Goal: Information Seeking & Learning: Understand process/instructions

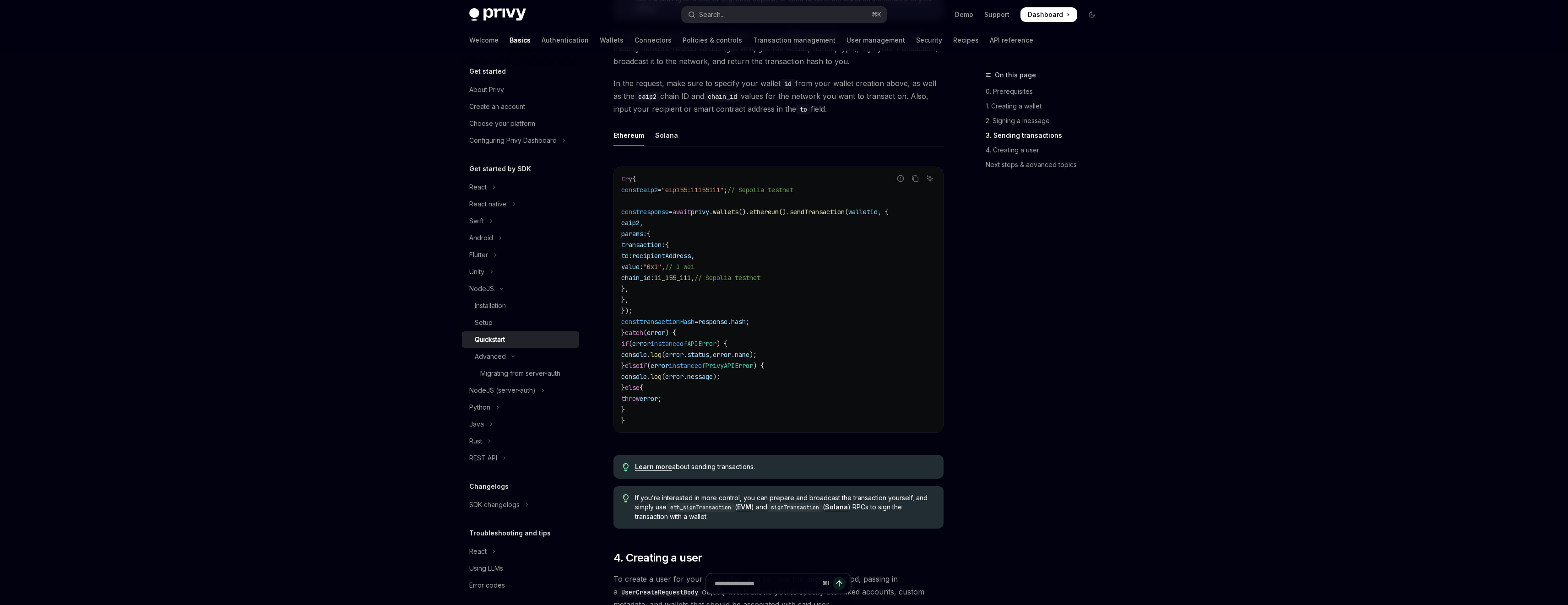
scroll to position [1178, 0]
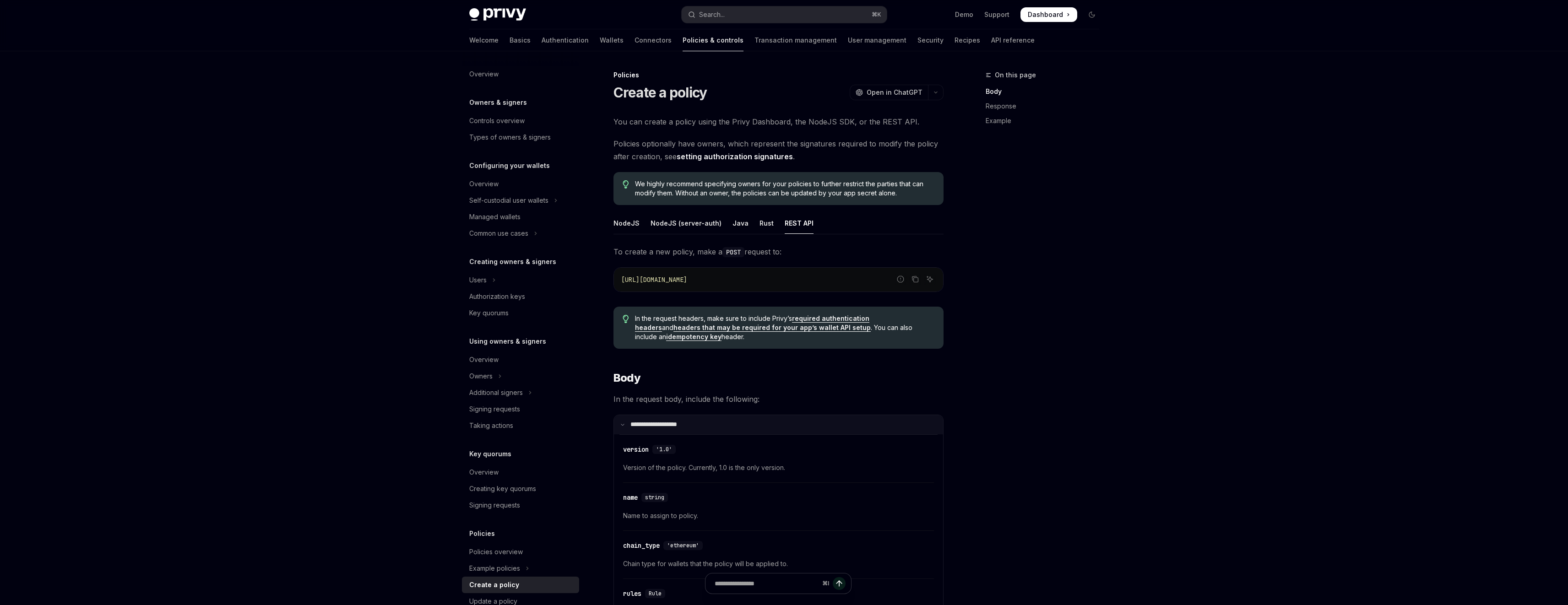
scroll to position [152, 0]
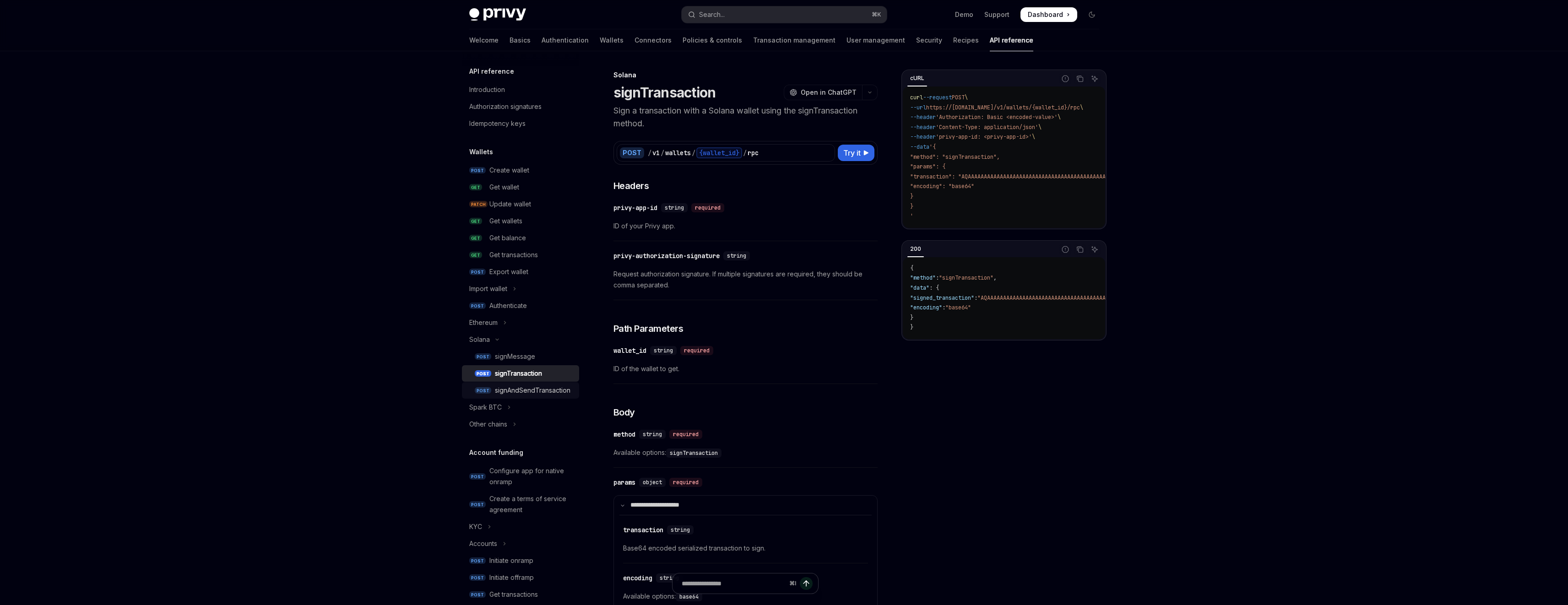
click at [540, 391] on div "signAndSendTransaction" at bounding box center [532, 391] width 76 height 11
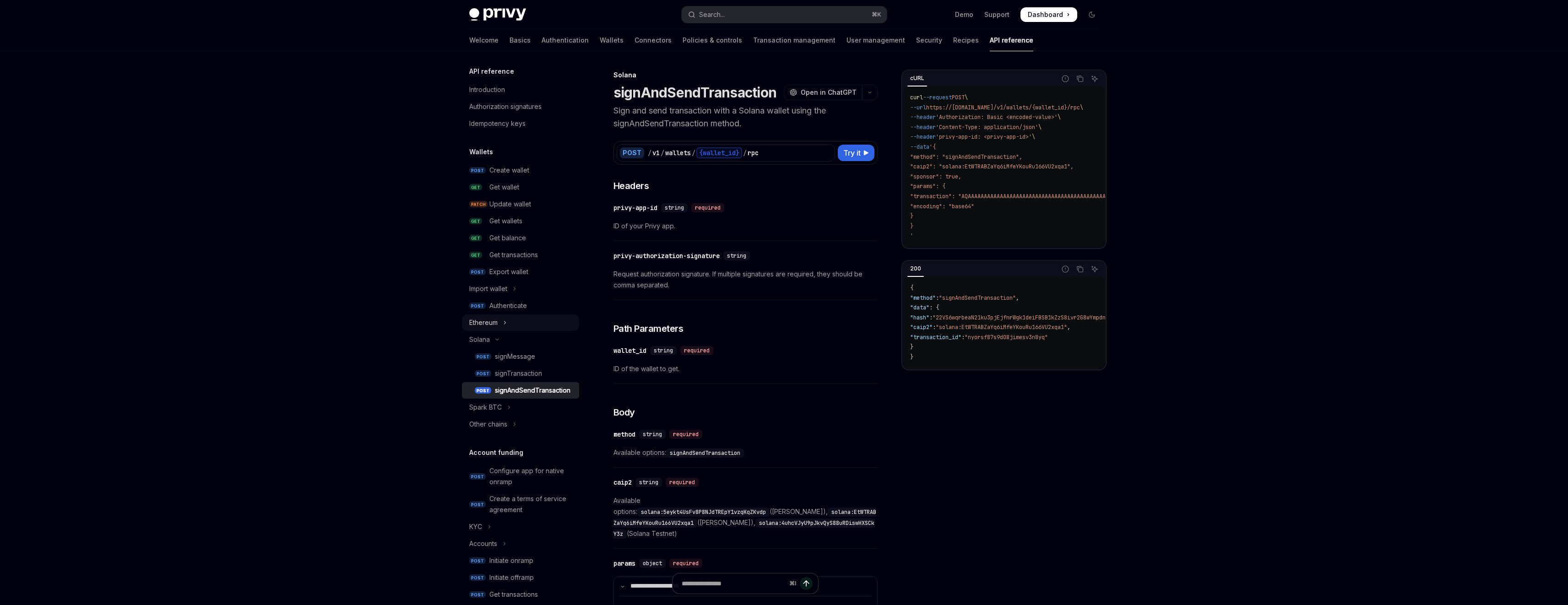
click at [506, 323] on icon "Toggle Ethereum section" at bounding box center [504, 323] width 1 height 2
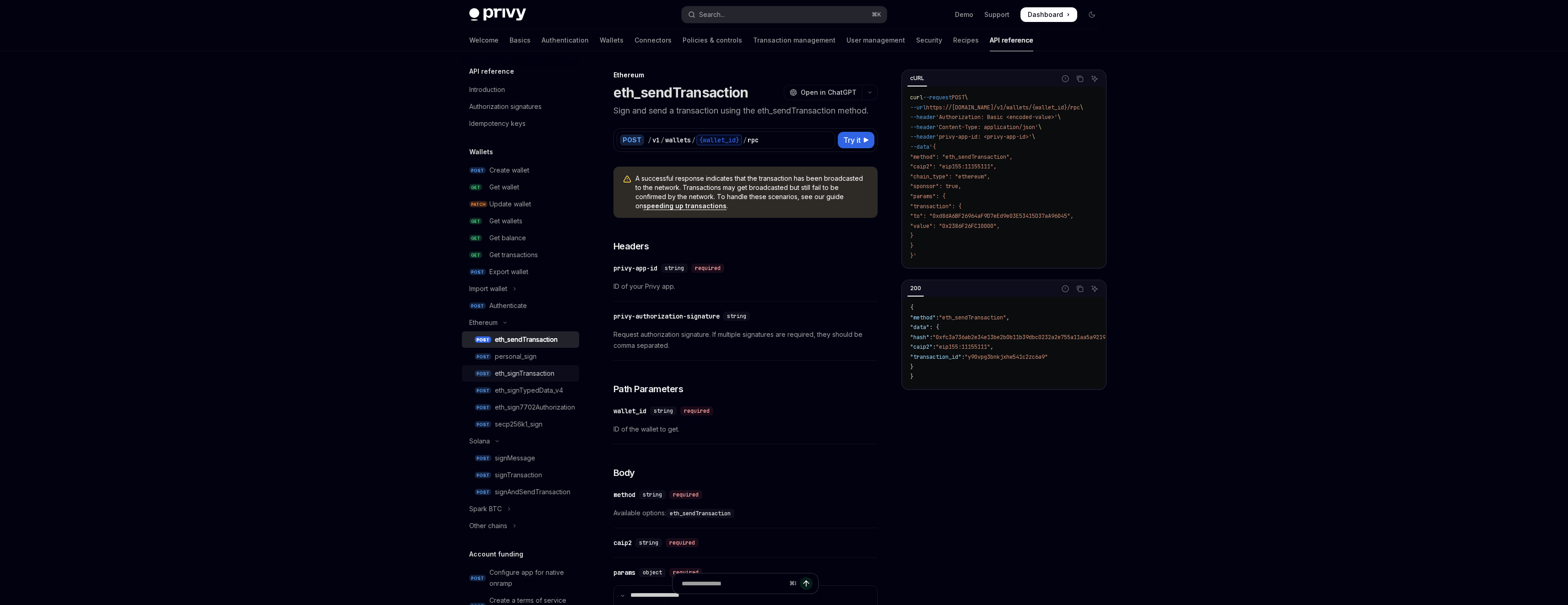
click at [548, 375] on div "eth_signTransaction" at bounding box center [524, 373] width 59 height 11
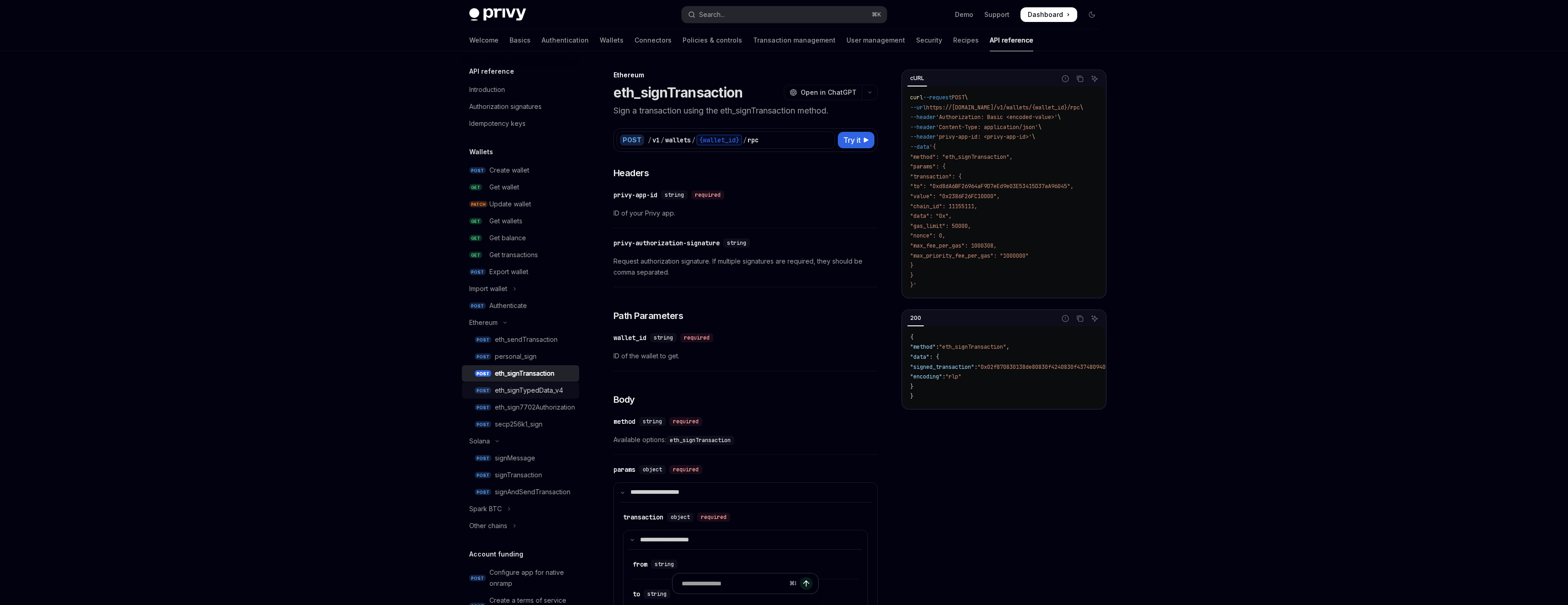
click at [531, 392] on div "eth_signTypedData_v4" at bounding box center [529, 391] width 68 height 11
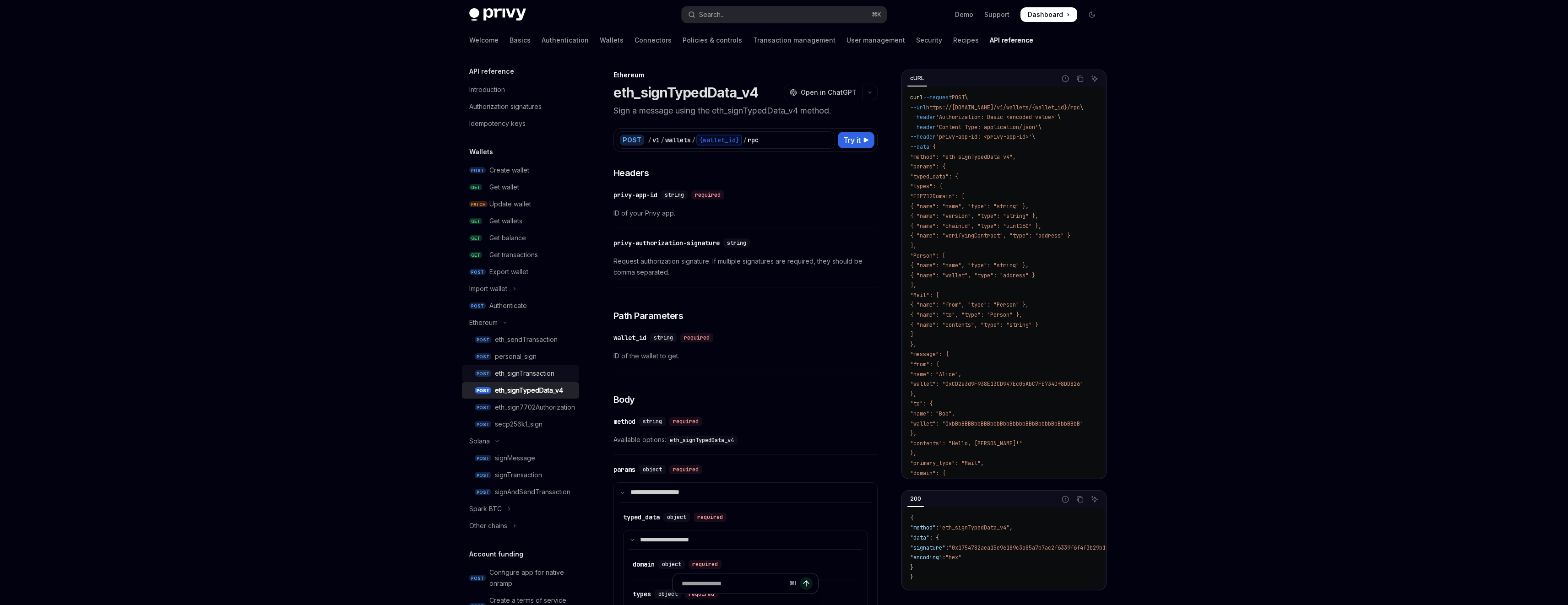
click at [523, 373] on div "eth_signTransaction" at bounding box center [524, 373] width 59 height 11
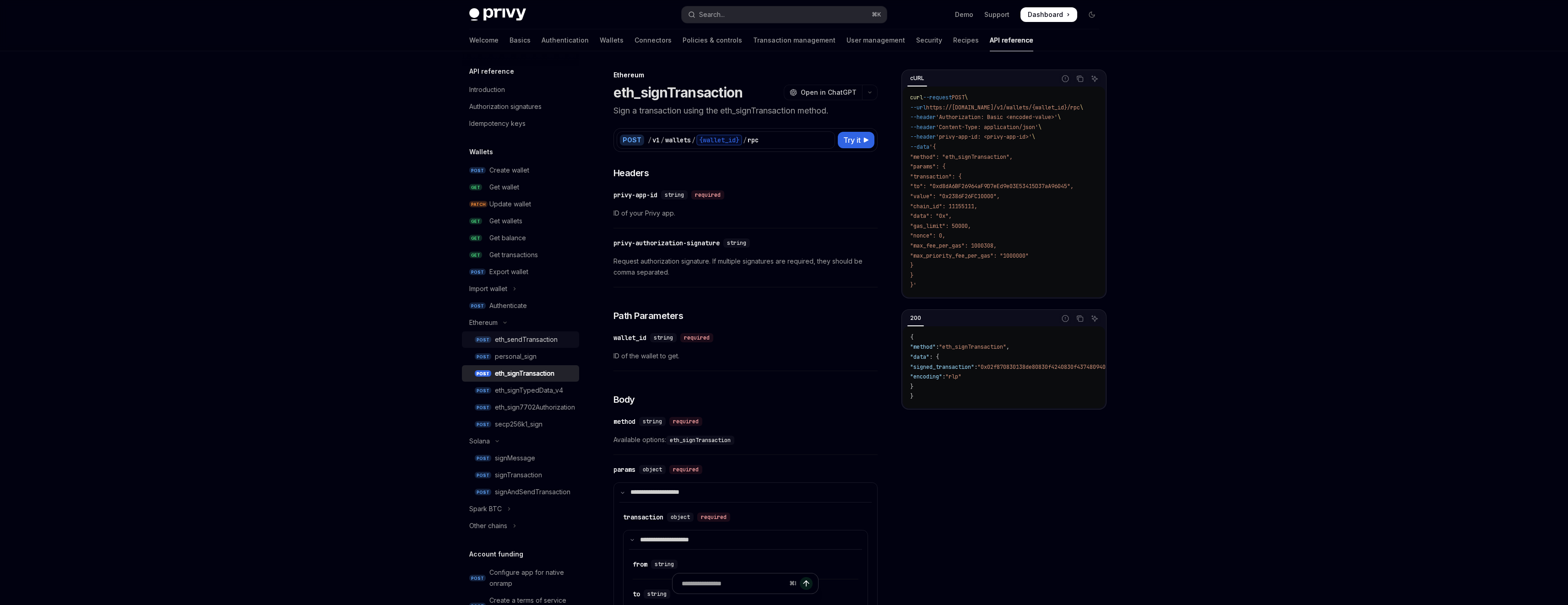
click at [530, 340] on div "eth_sendTransaction" at bounding box center [526, 340] width 63 height 11
type textarea "*"
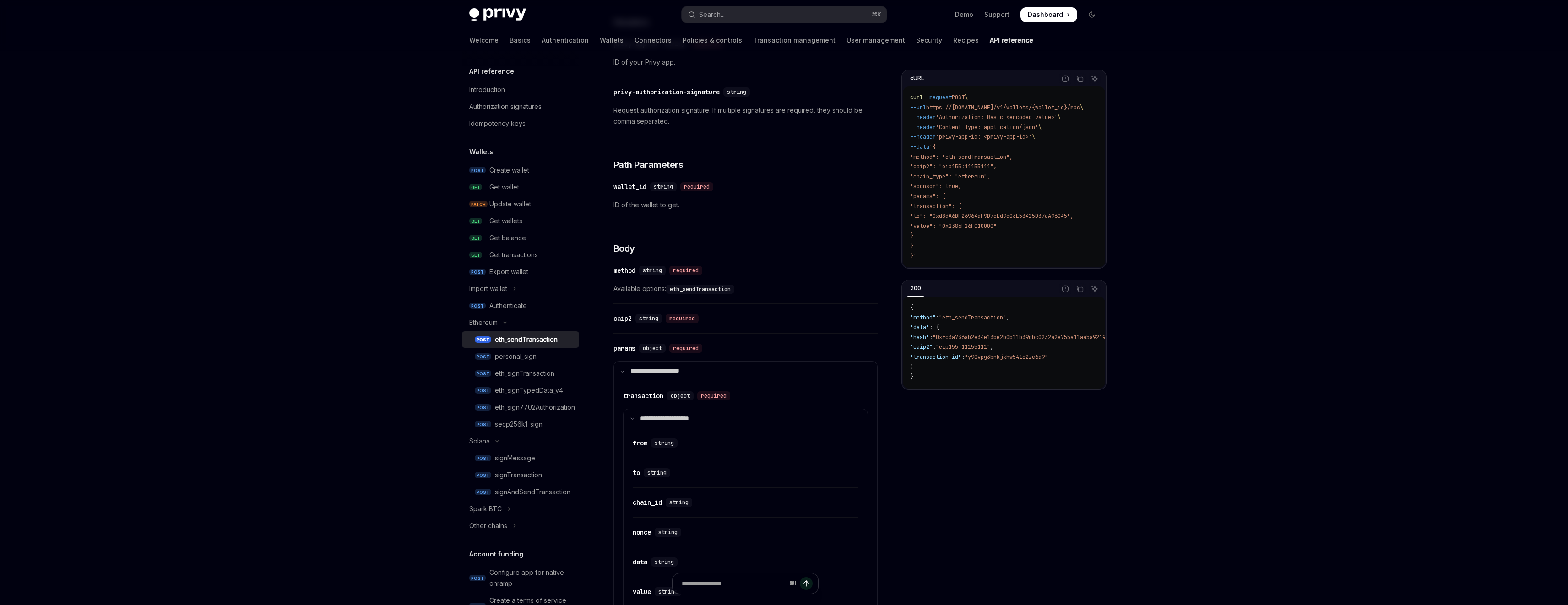
scroll to position [236, 0]
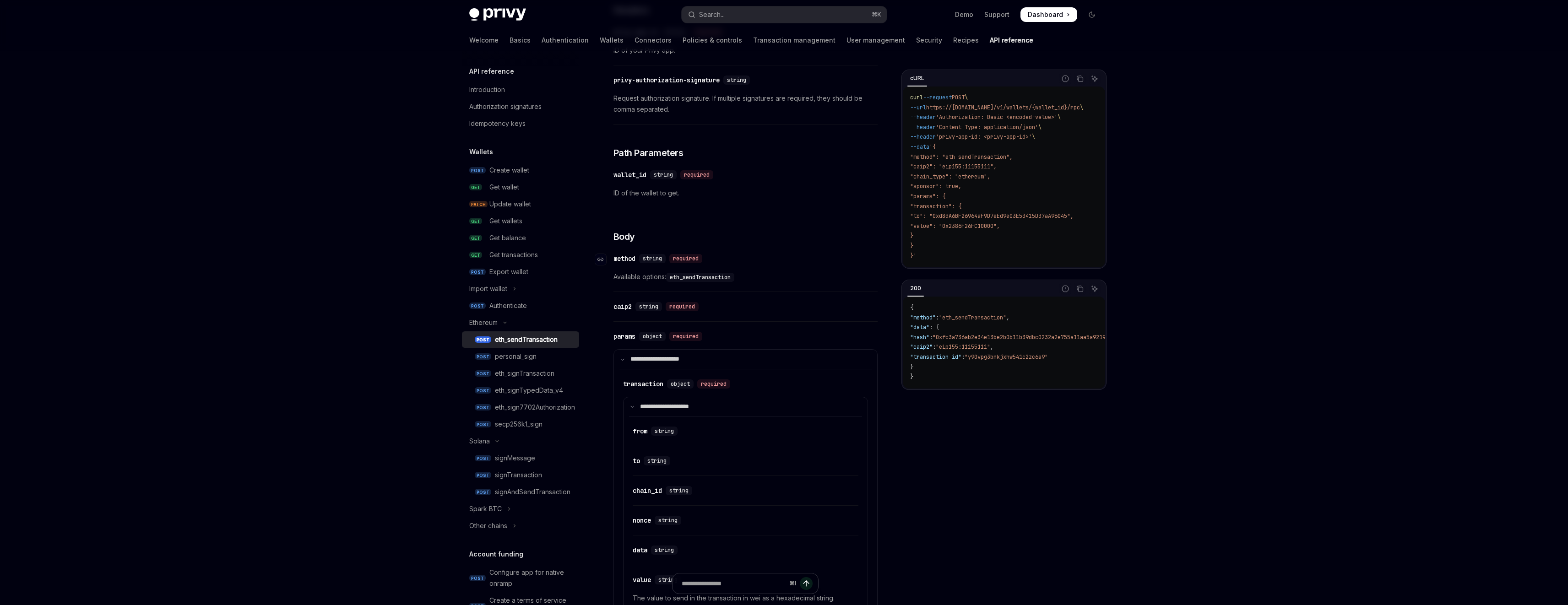
click at [633, 260] on div "method" at bounding box center [624, 258] width 22 height 9
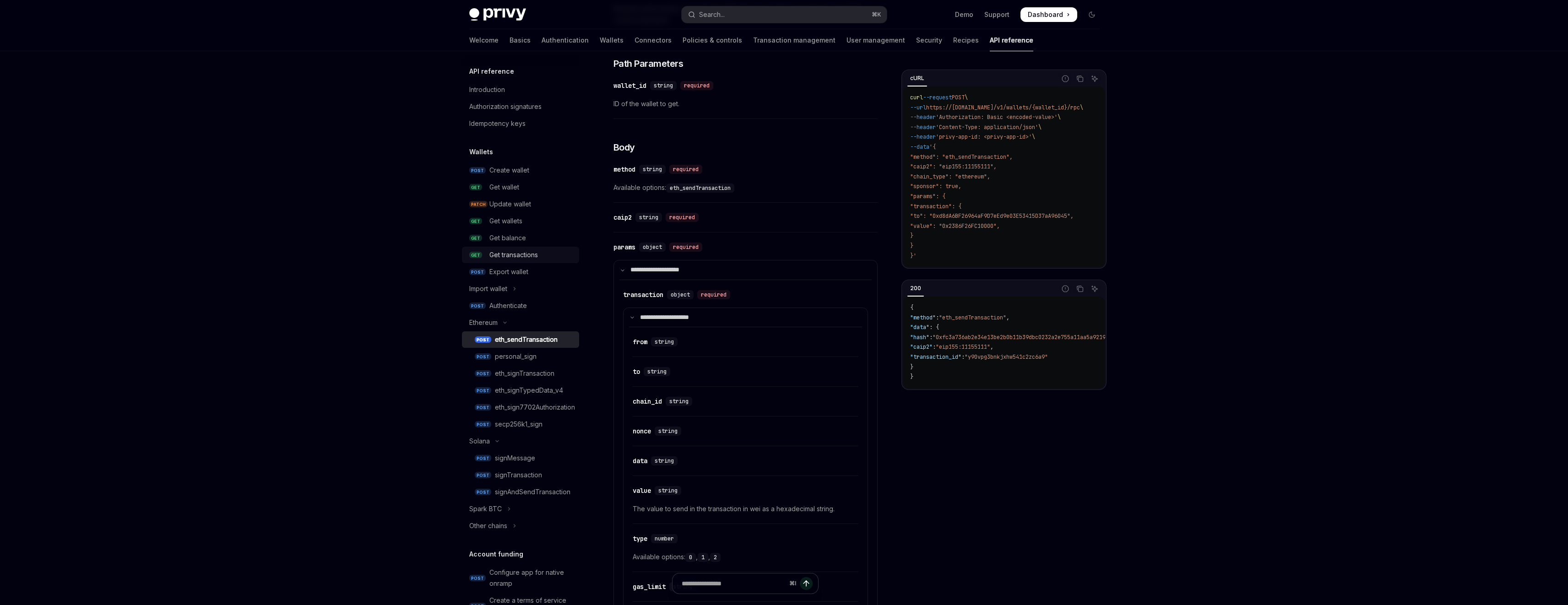
scroll to position [308, 0]
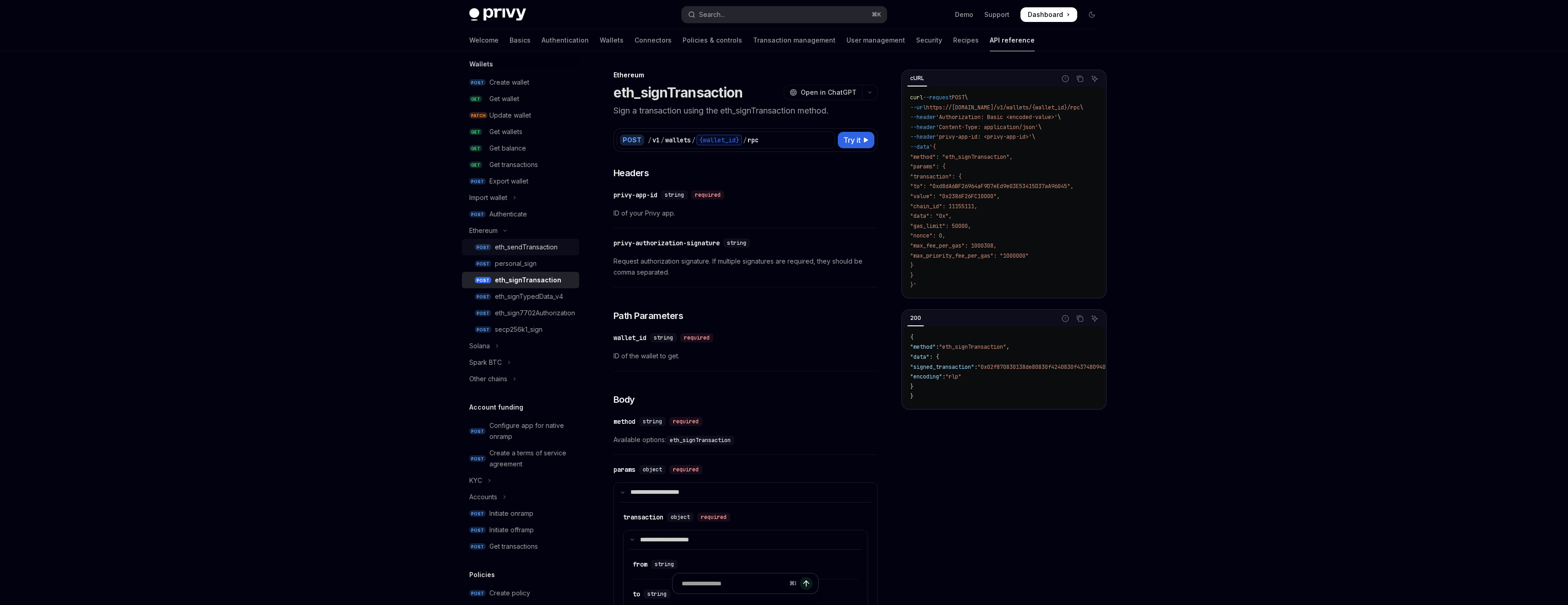
click at [517, 243] on div "eth_sendTransaction" at bounding box center [526, 247] width 63 height 11
type textarea "*"
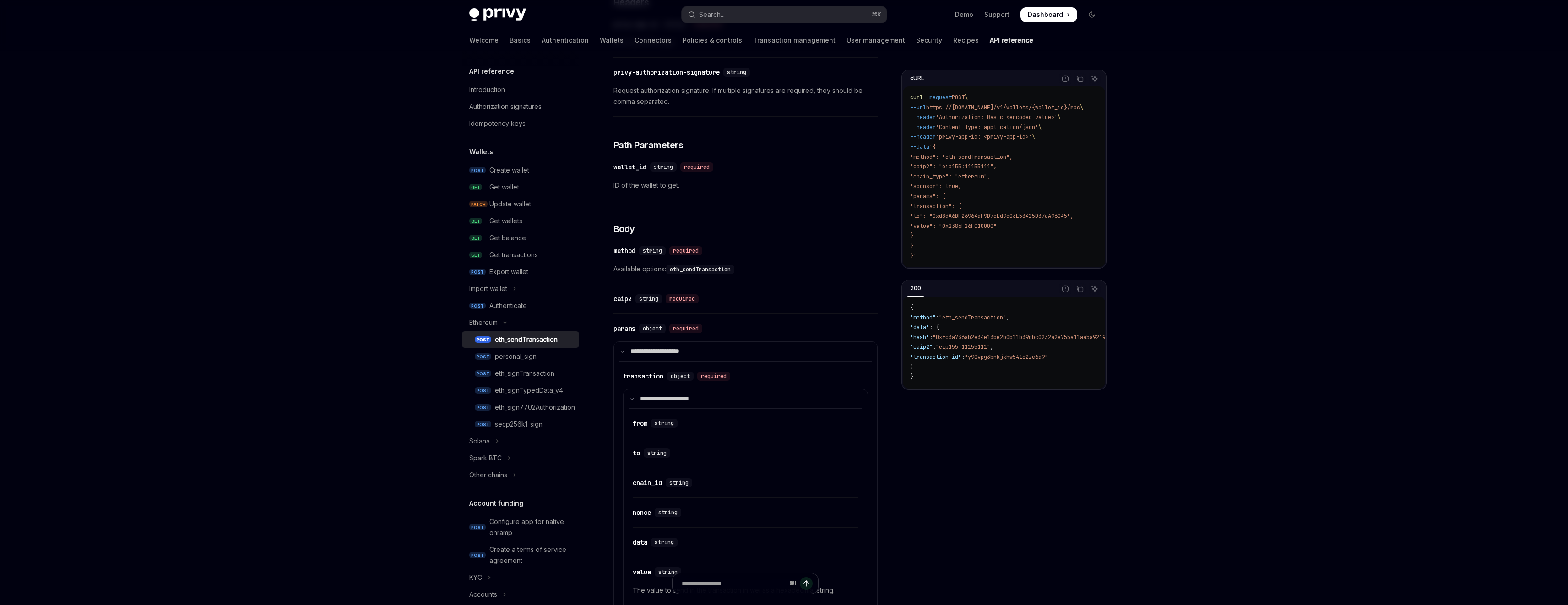
scroll to position [238, 0]
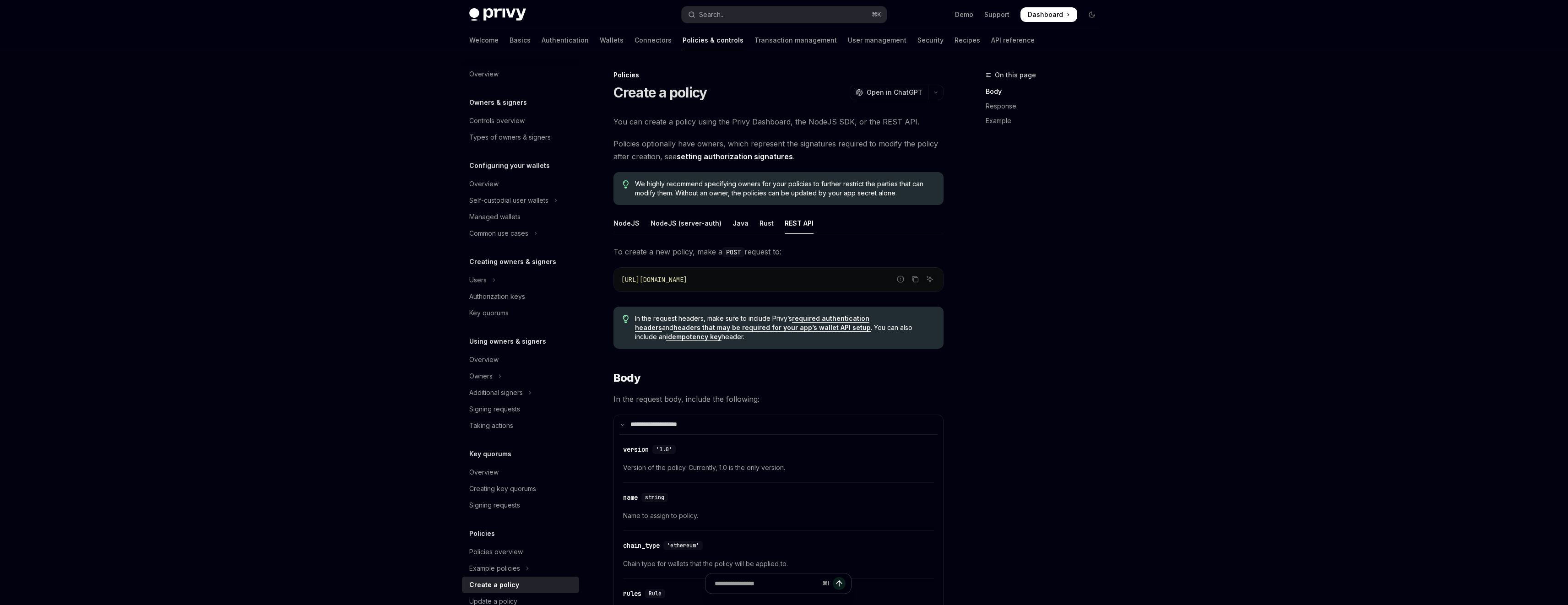
scroll to position [152, 0]
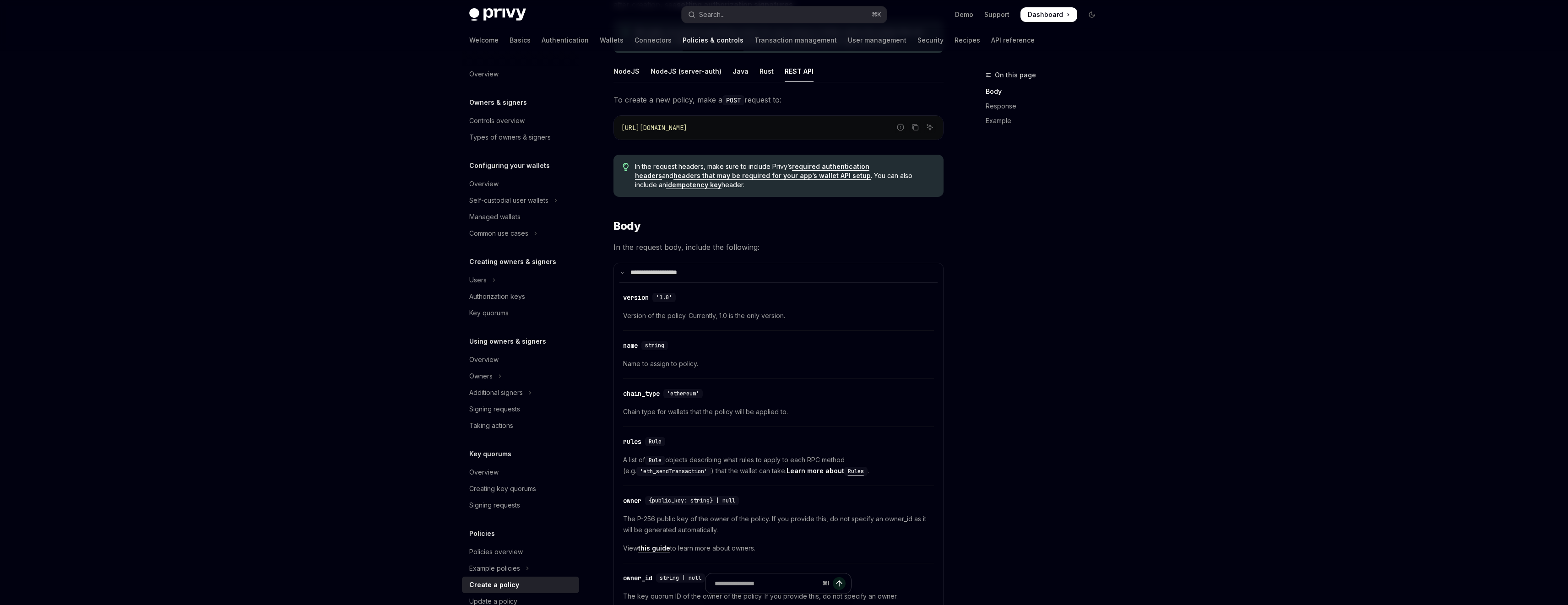
click at [631, 73] on div "NodeJS" at bounding box center [626, 71] width 26 height 21
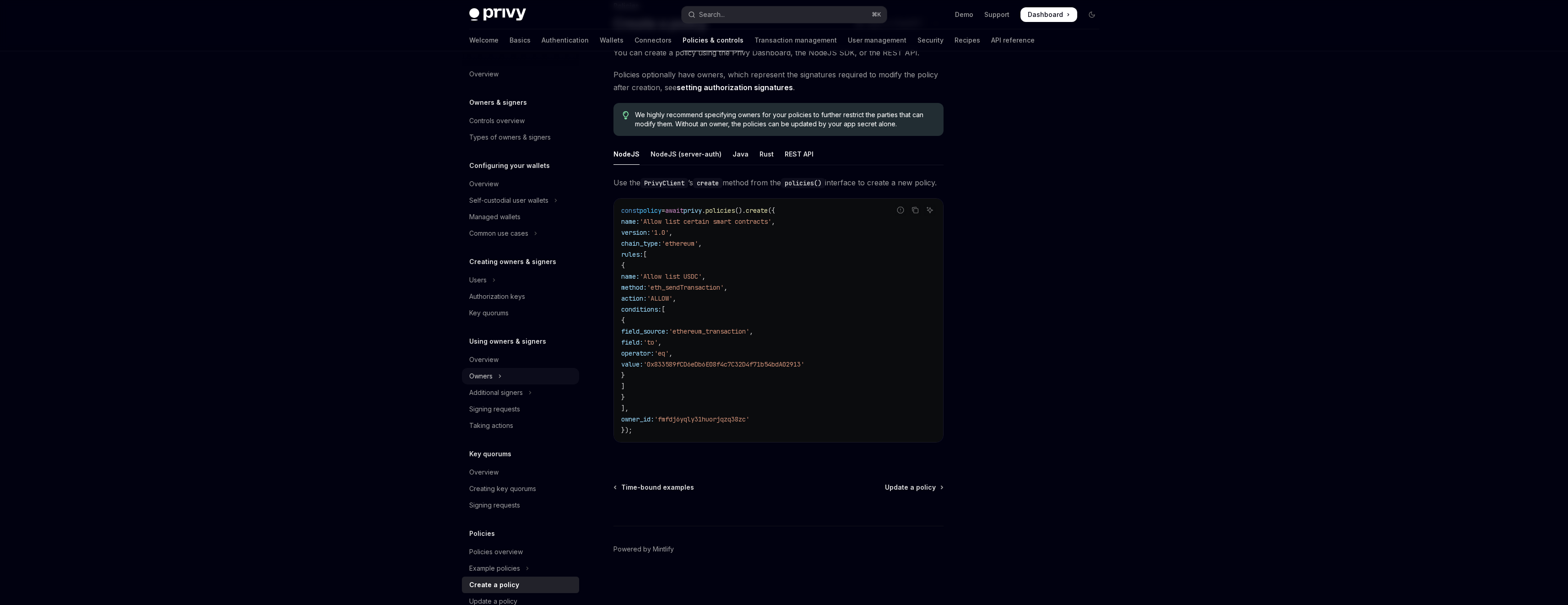
click at [488, 375] on div "Owners" at bounding box center [481, 376] width 23 height 11
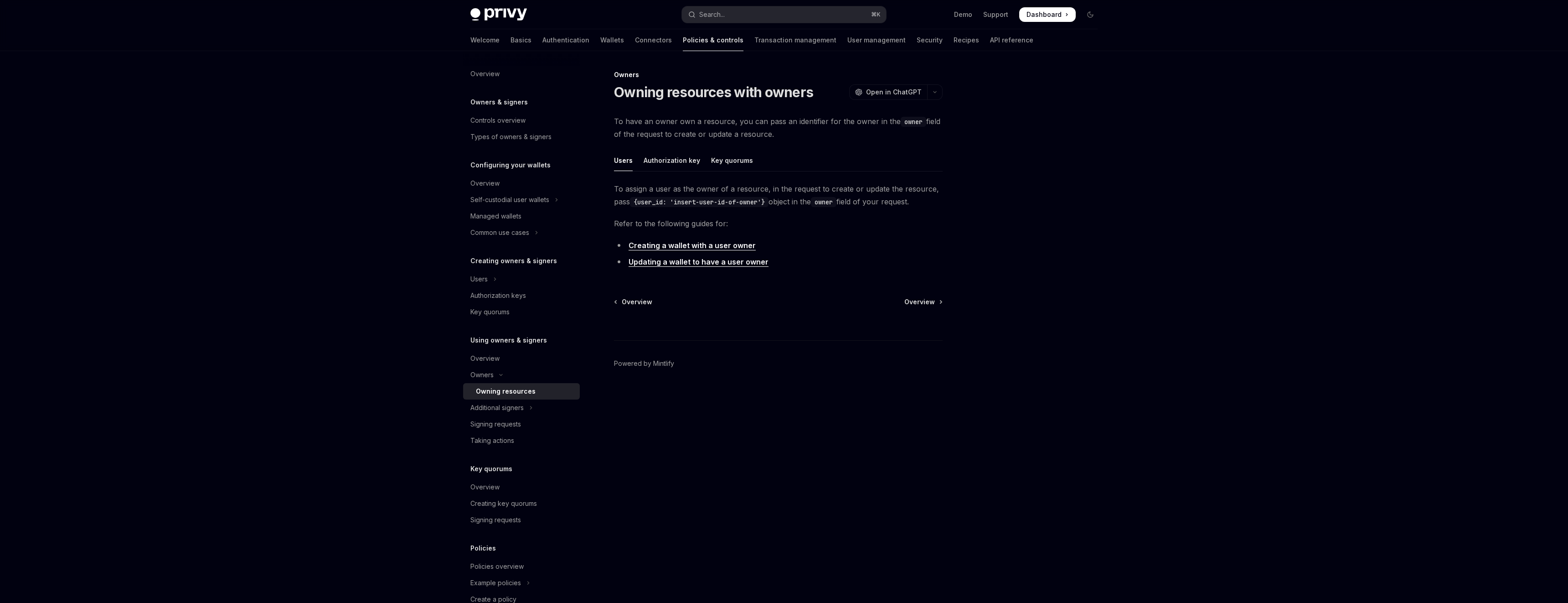
click at [701, 263] on link "Updating a wallet to have a user owner" at bounding box center [699, 262] width 140 height 10
click at [498, 125] on div "Controls overview" at bounding box center [498, 121] width 55 height 11
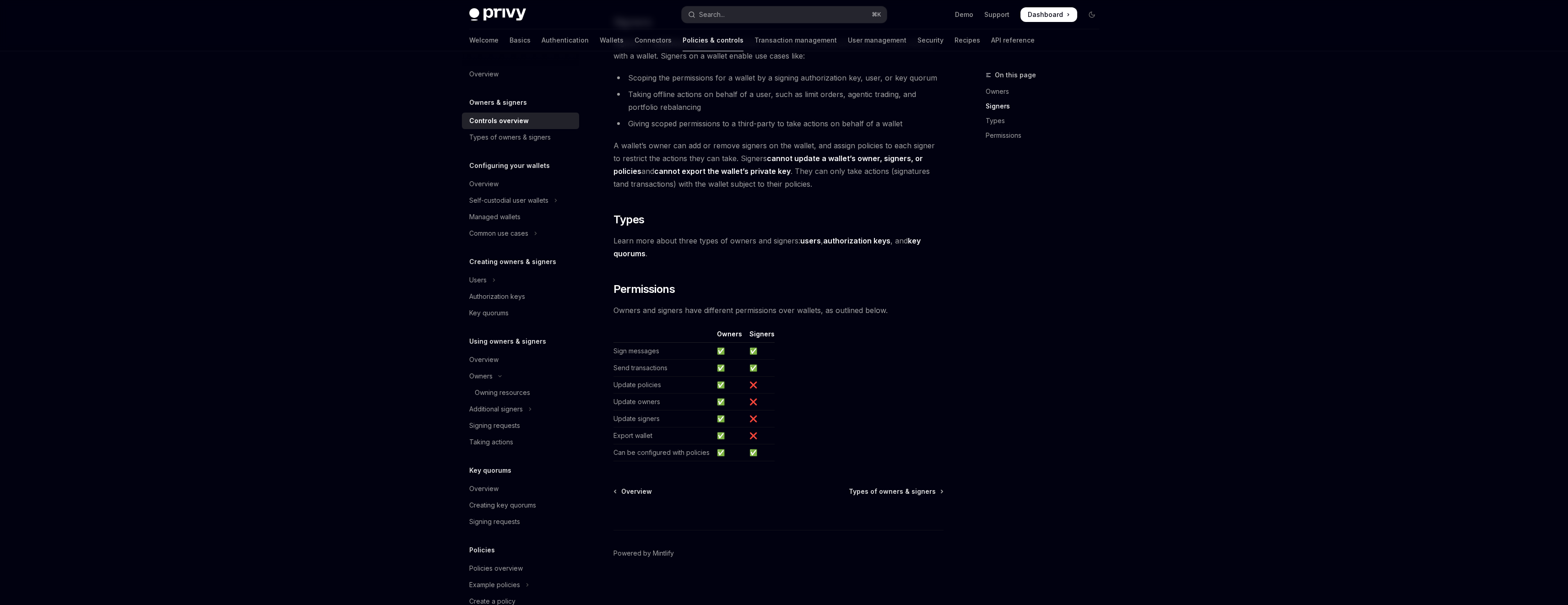
scroll to position [581, 0]
click at [926, 494] on div "⌘ I" at bounding box center [778, 508] width 330 height 34
click at [926, 490] on span "Types of owners & signers" at bounding box center [892, 487] width 87 height 9
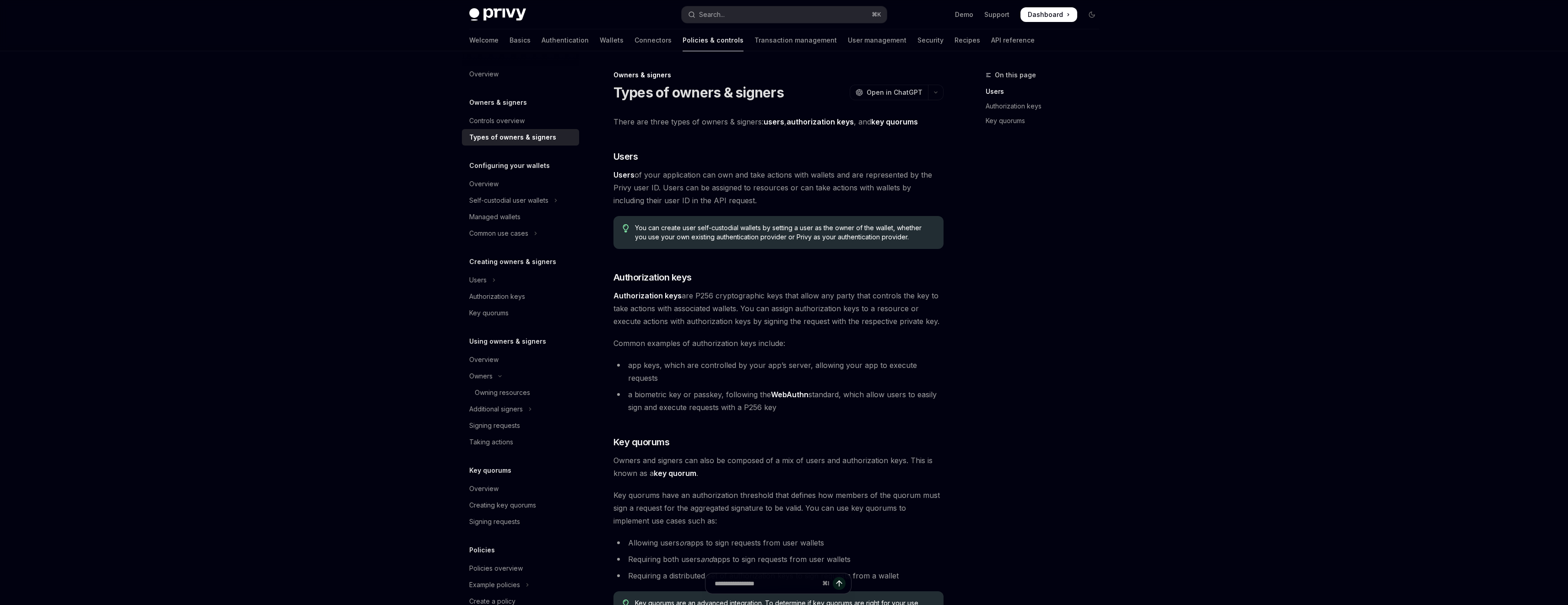
scroll to position [154, 0]
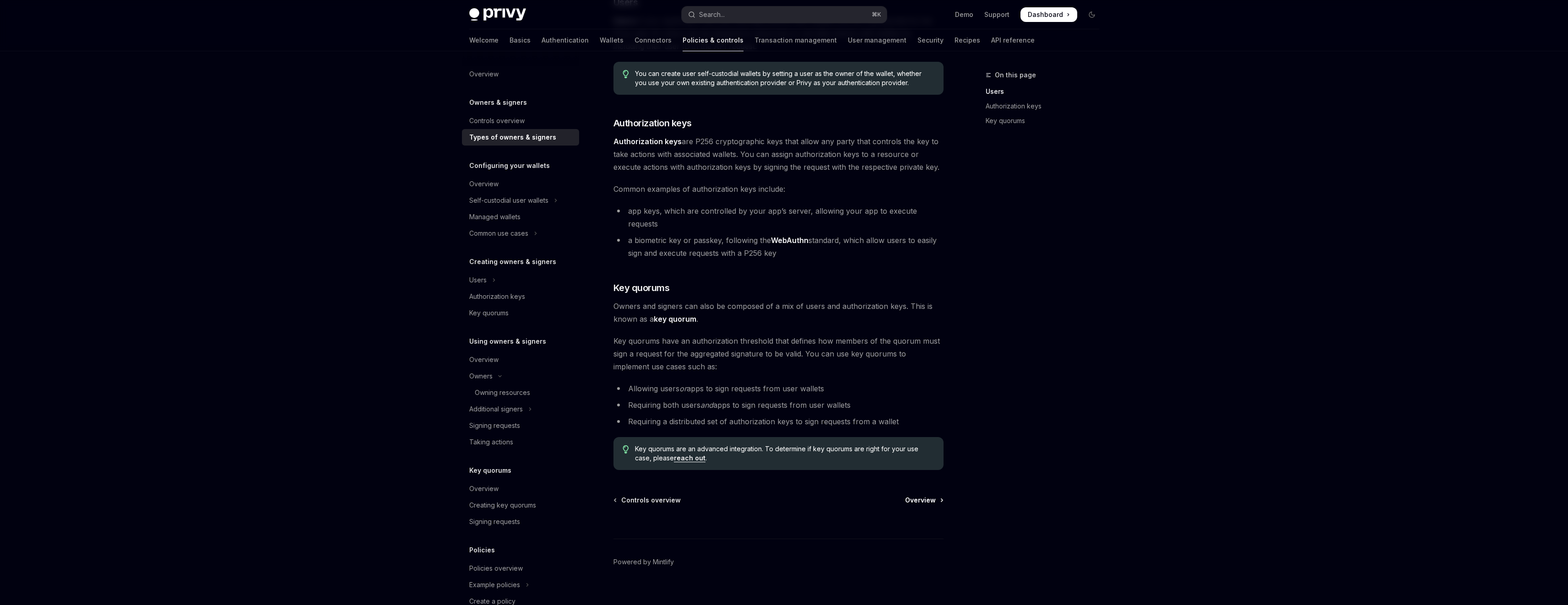
click at [932, 496] on span "Overview" at bounding box center [920, 500] width 31 height 9
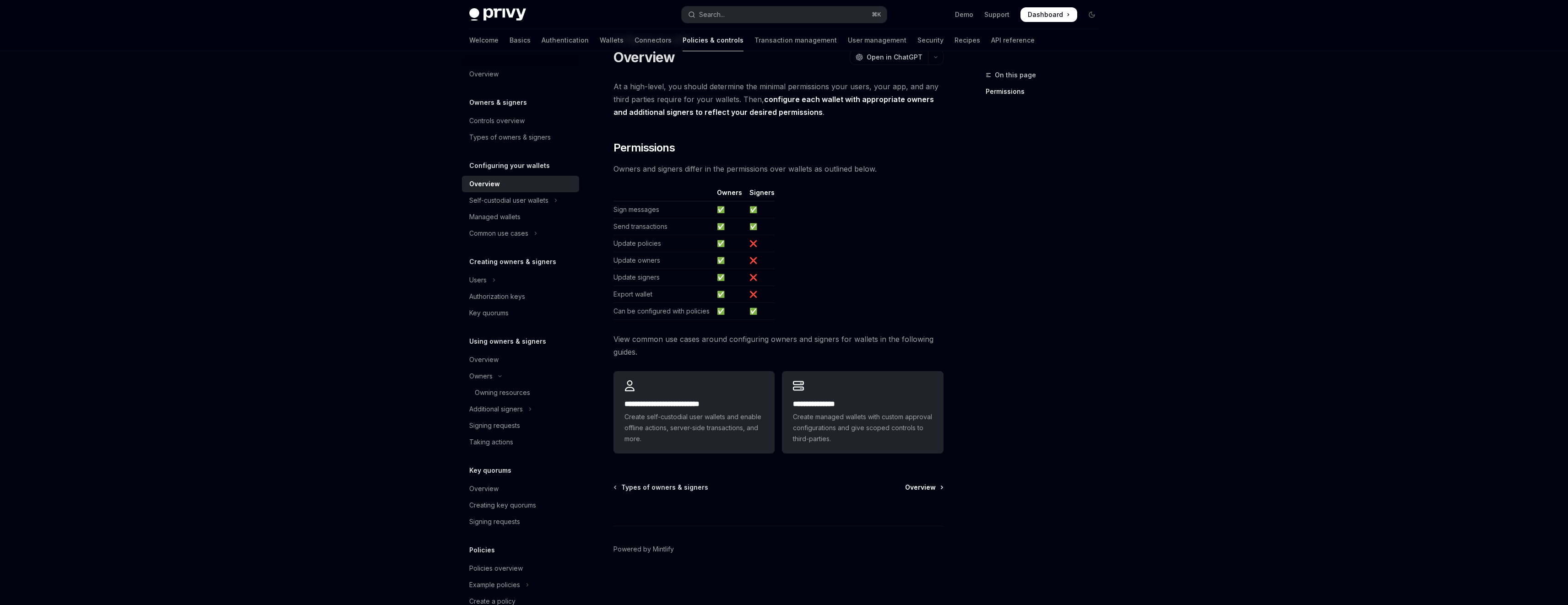
click at [938, 488] on link "Overview" at bounding box center [923, 487] width 37 height 9
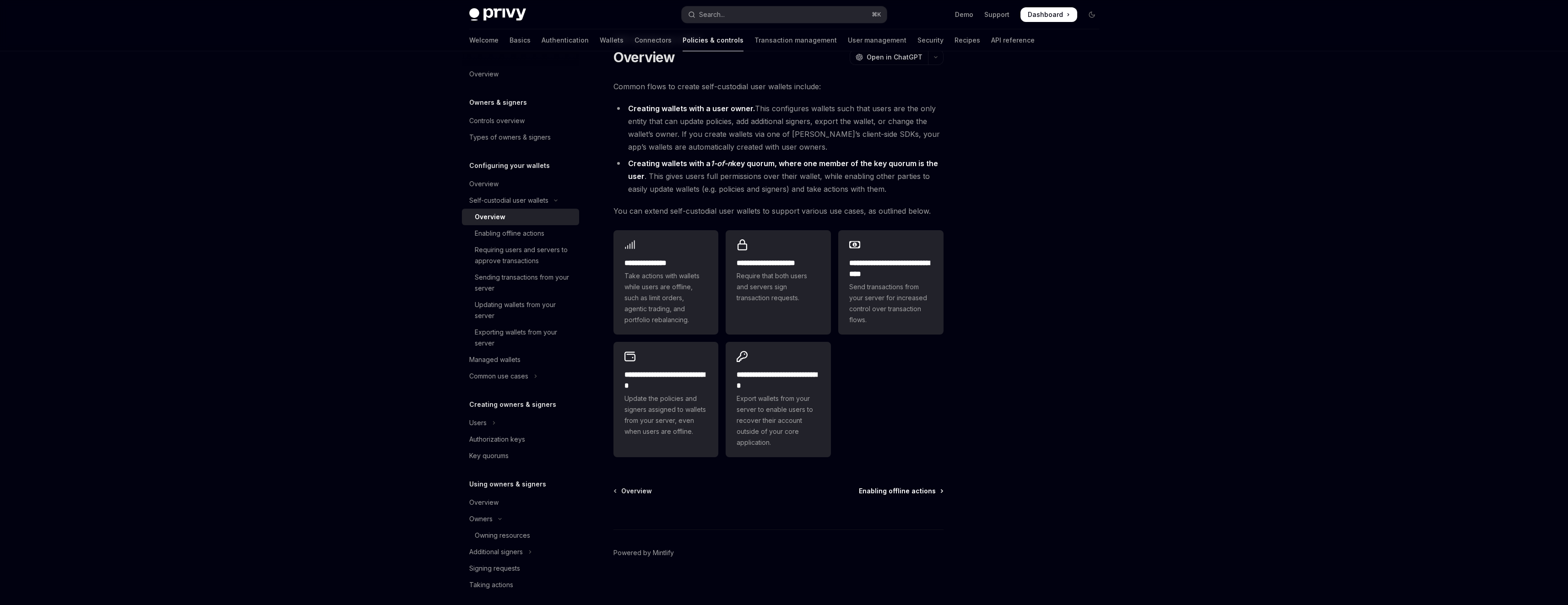
click at [923, 493] on span "Enabling offline actions" at bounding box center [897, 491] width 77 height 9
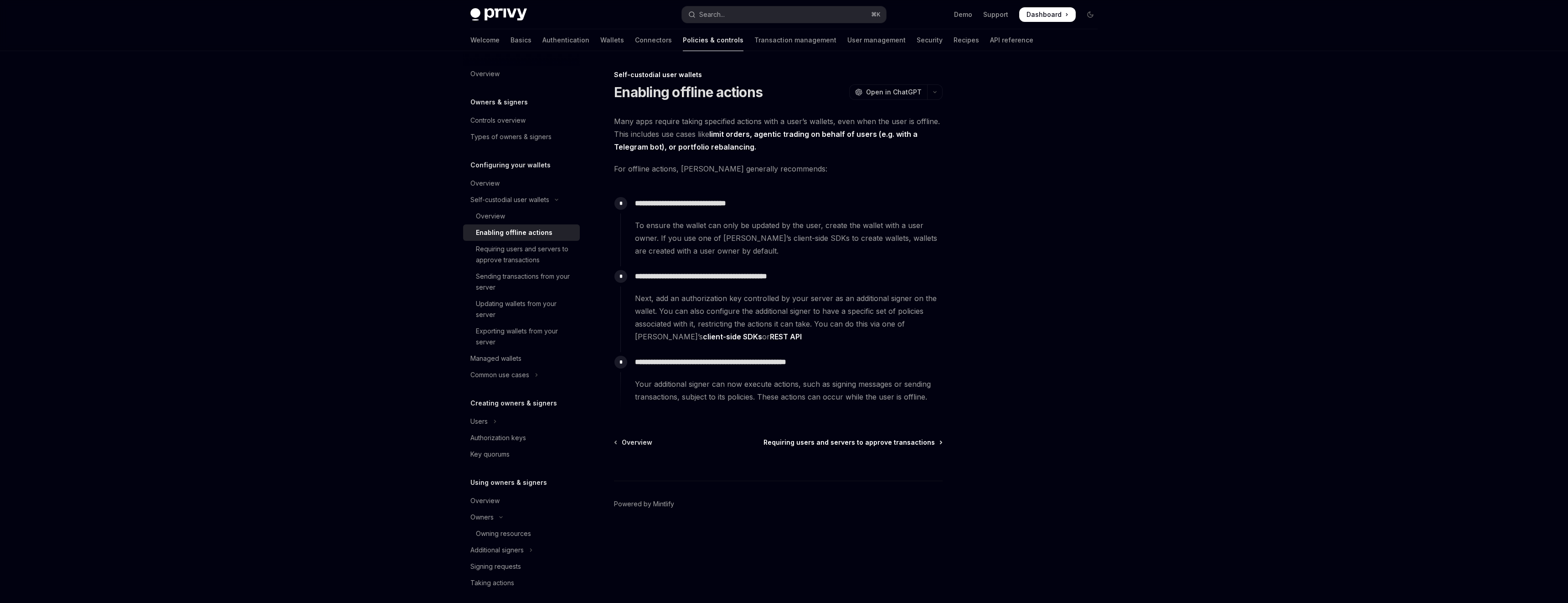
click at [894, 442] on span "Requiring users and servers to approve transactions" at bounding box center [849, 442] width 172 height 9
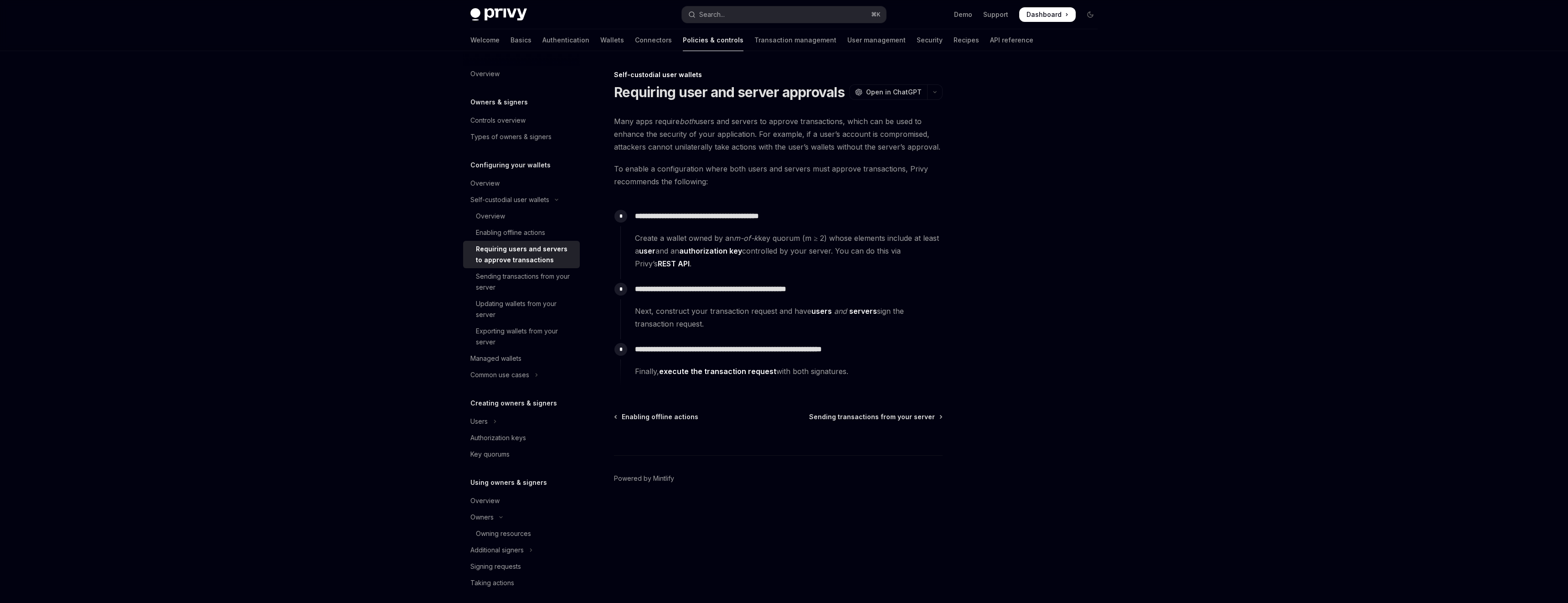
type textarea "*"
